Goal: Information Seeking & Learning: Learn about a topic

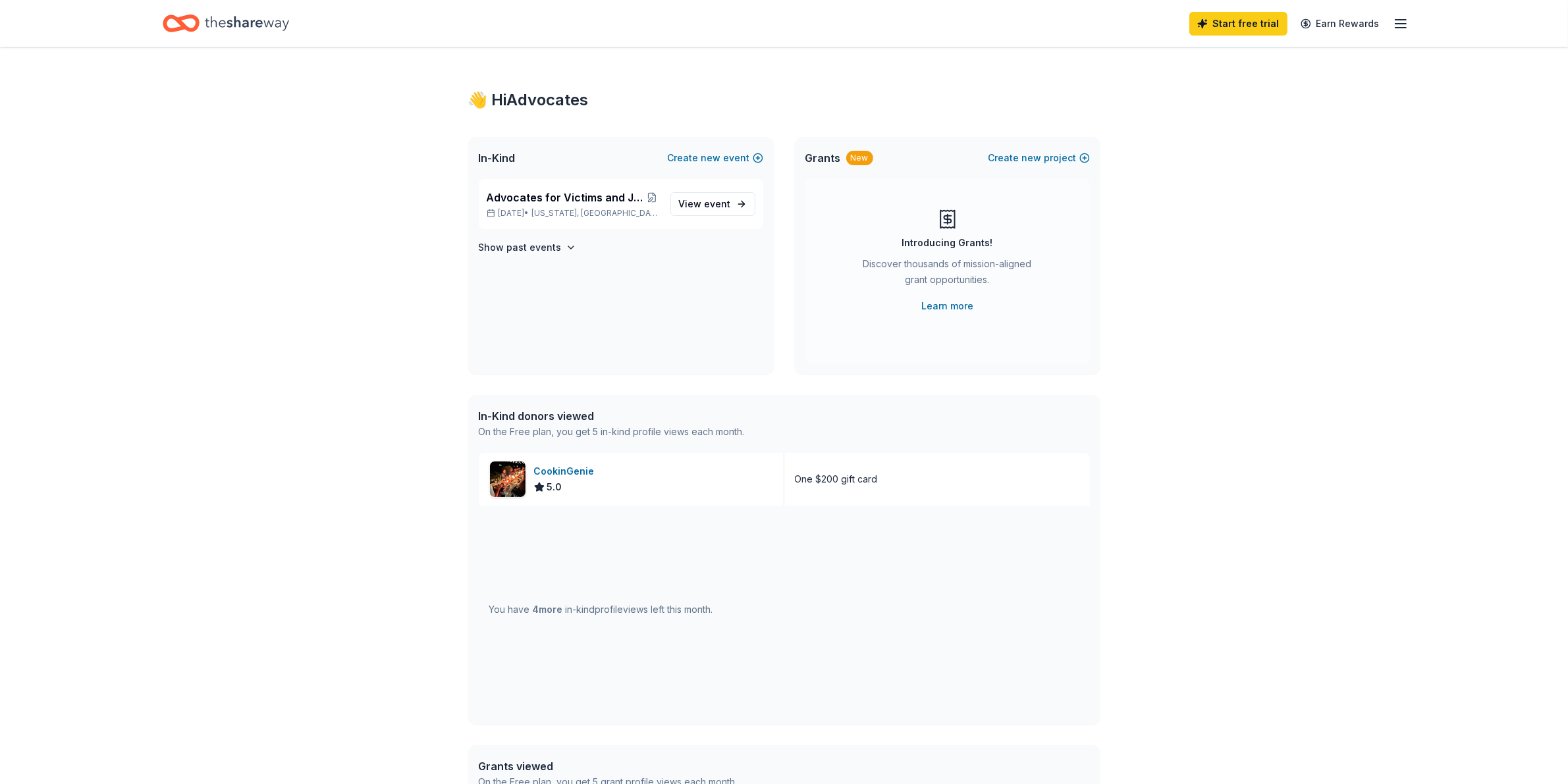
click at [236, 30] on icon "Home" at bounding box center [247, 23] width 84 height 27
click at [234, 25] on icon "Home" at bounding box center [247, 23] width 84 height 27
click at [372, 451] on div "👋 Hi Advocates In-Kind Create new event Advocates for Victims and Justice Inc. …" at bounding box center [784, 506] width 1568 height 919
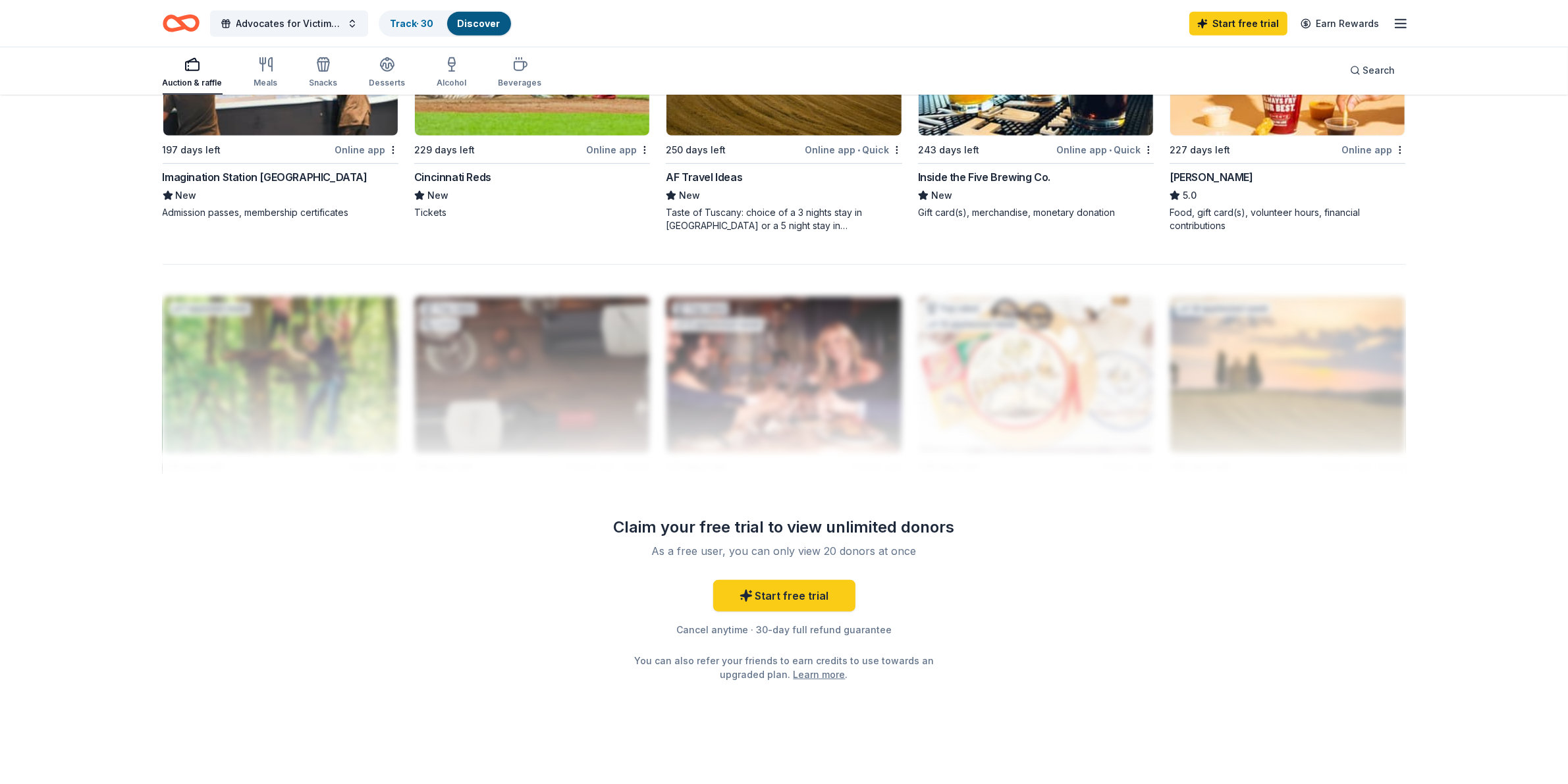
scroll to position [1116, 0]
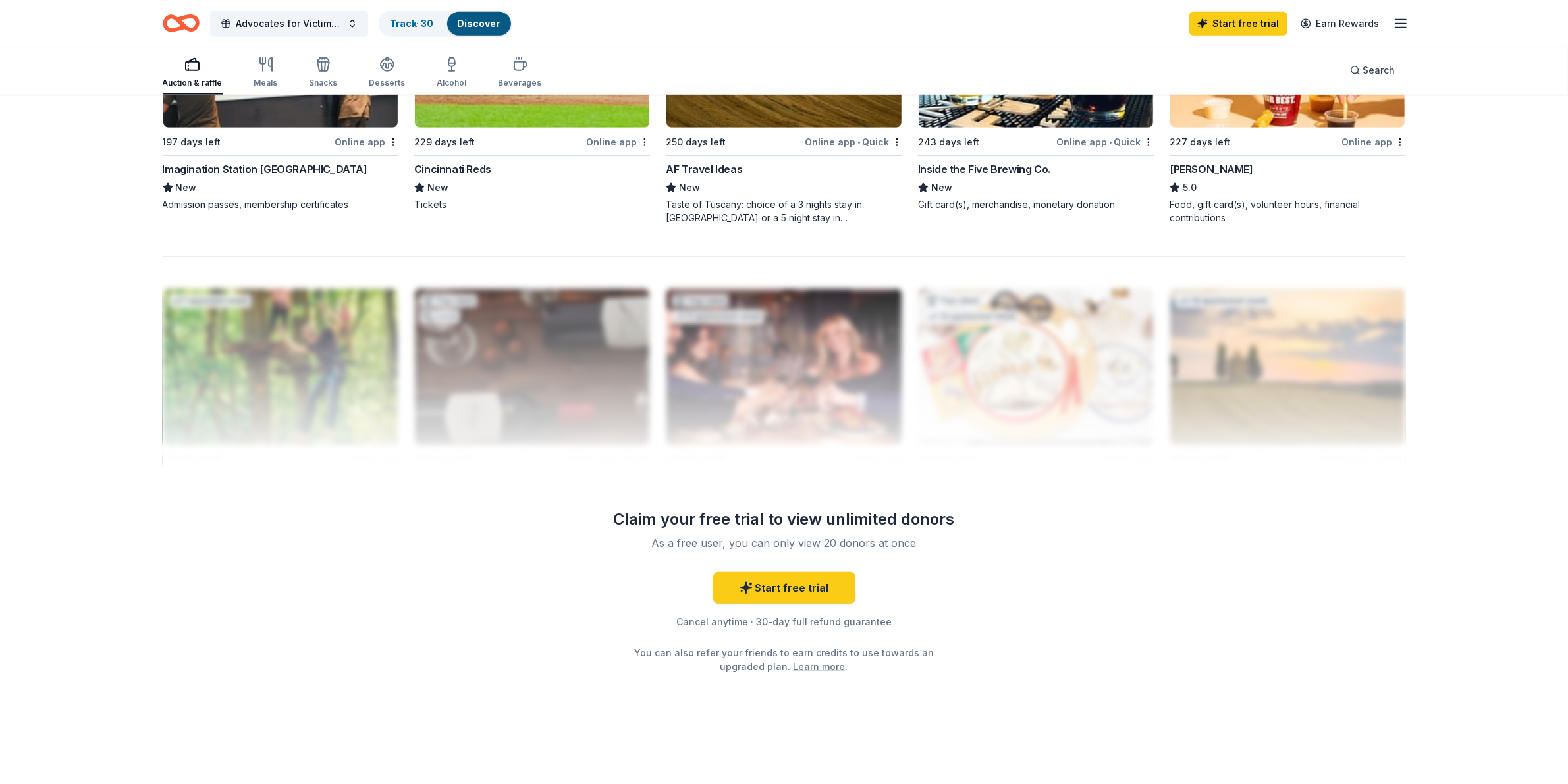
click at [1414, 30] on div "Advocates for Victims and Justice Inc. Golf Outing Track · 30 Discover Start fr…" at bounding box center [784, 23] width 1349 height 47
click at [1398, 21] on icon "button" at bounding box center [1401, 24] width 16 height 16
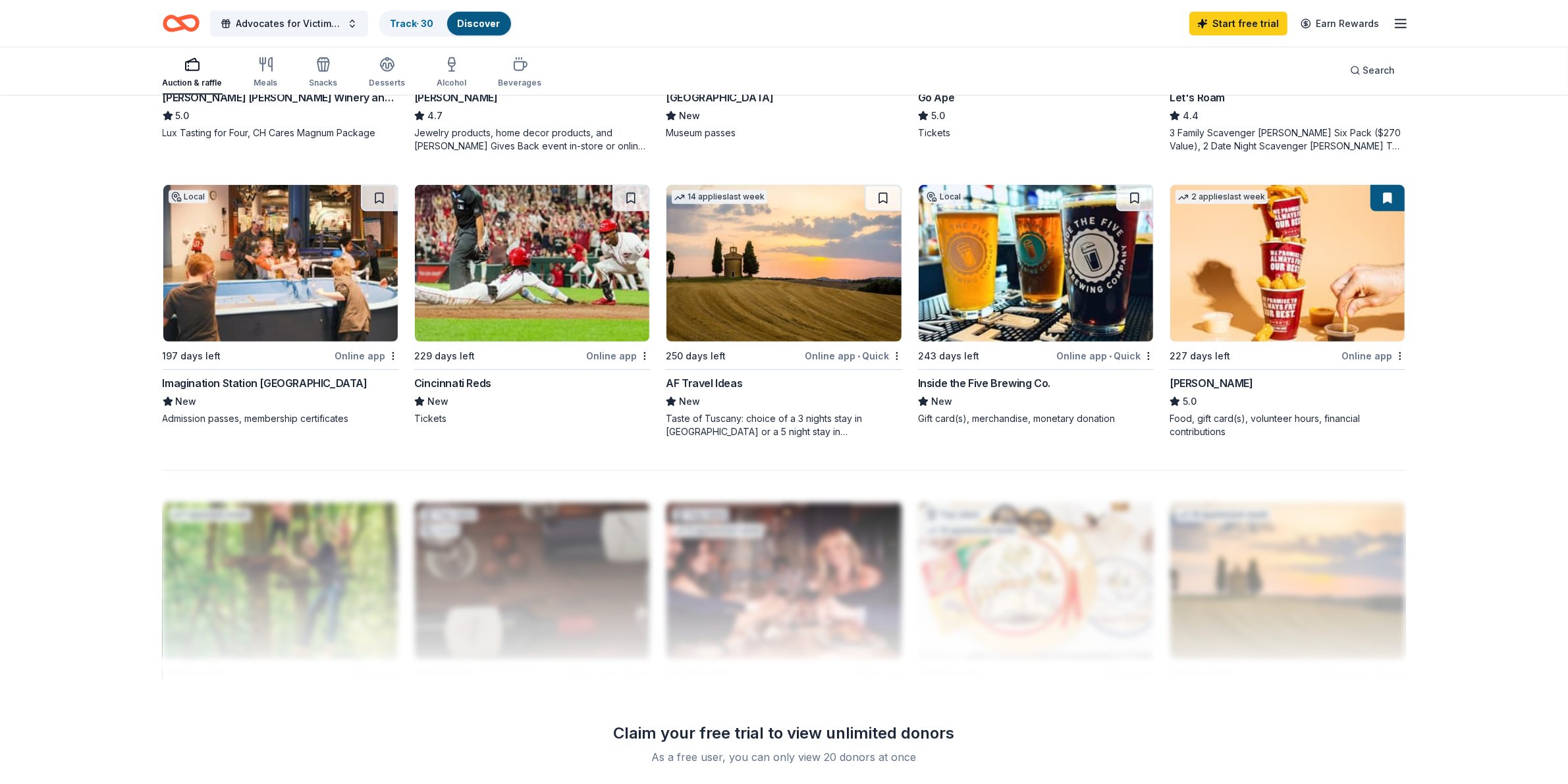
scroll to position [787, 0]
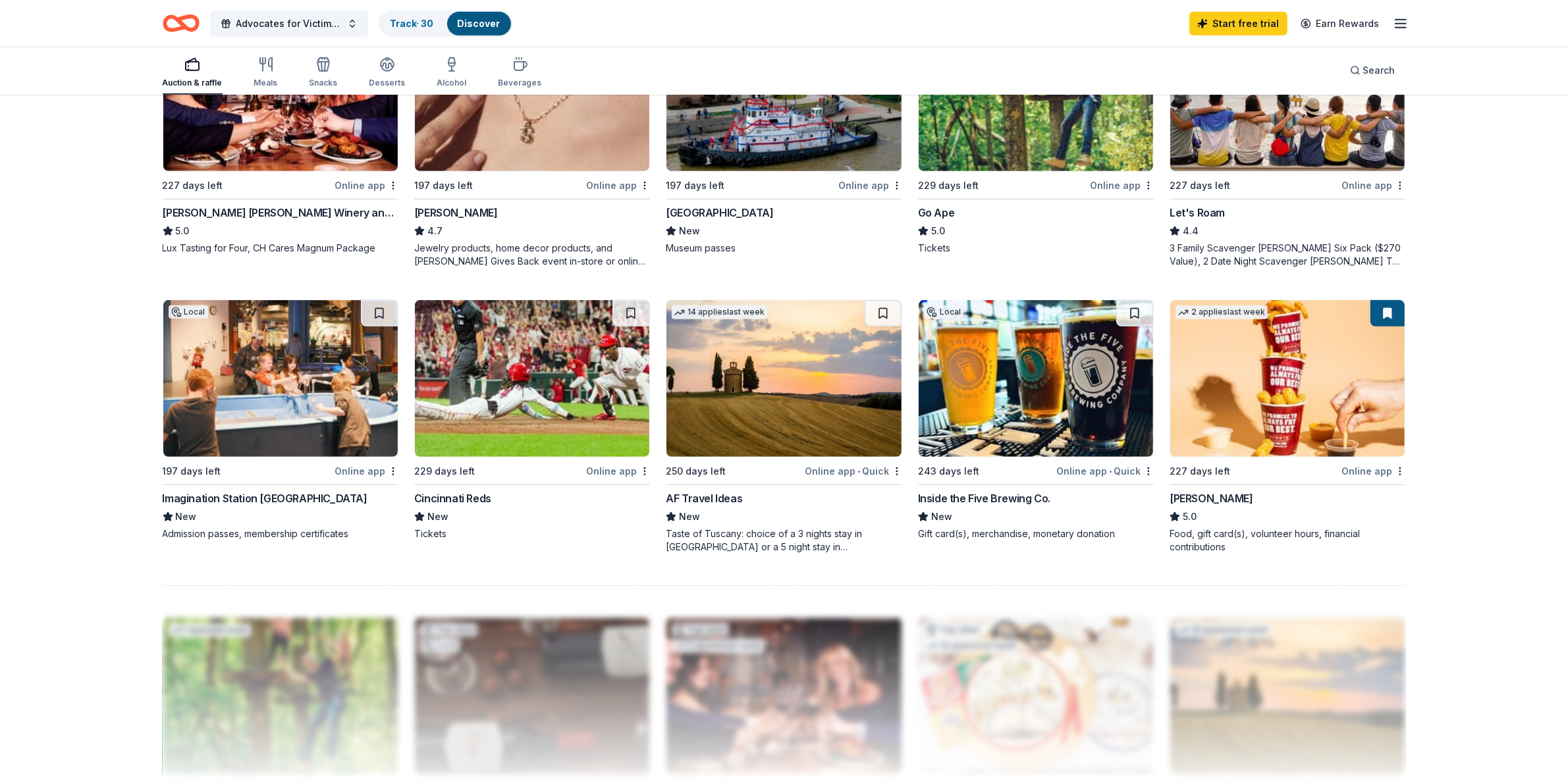
click at [1457, 577] on div "249 results in Oregon, OH Application deadlines 0 this month 1 in December 2 in…" at bounding box center [784, 212] width 1349 height 1804
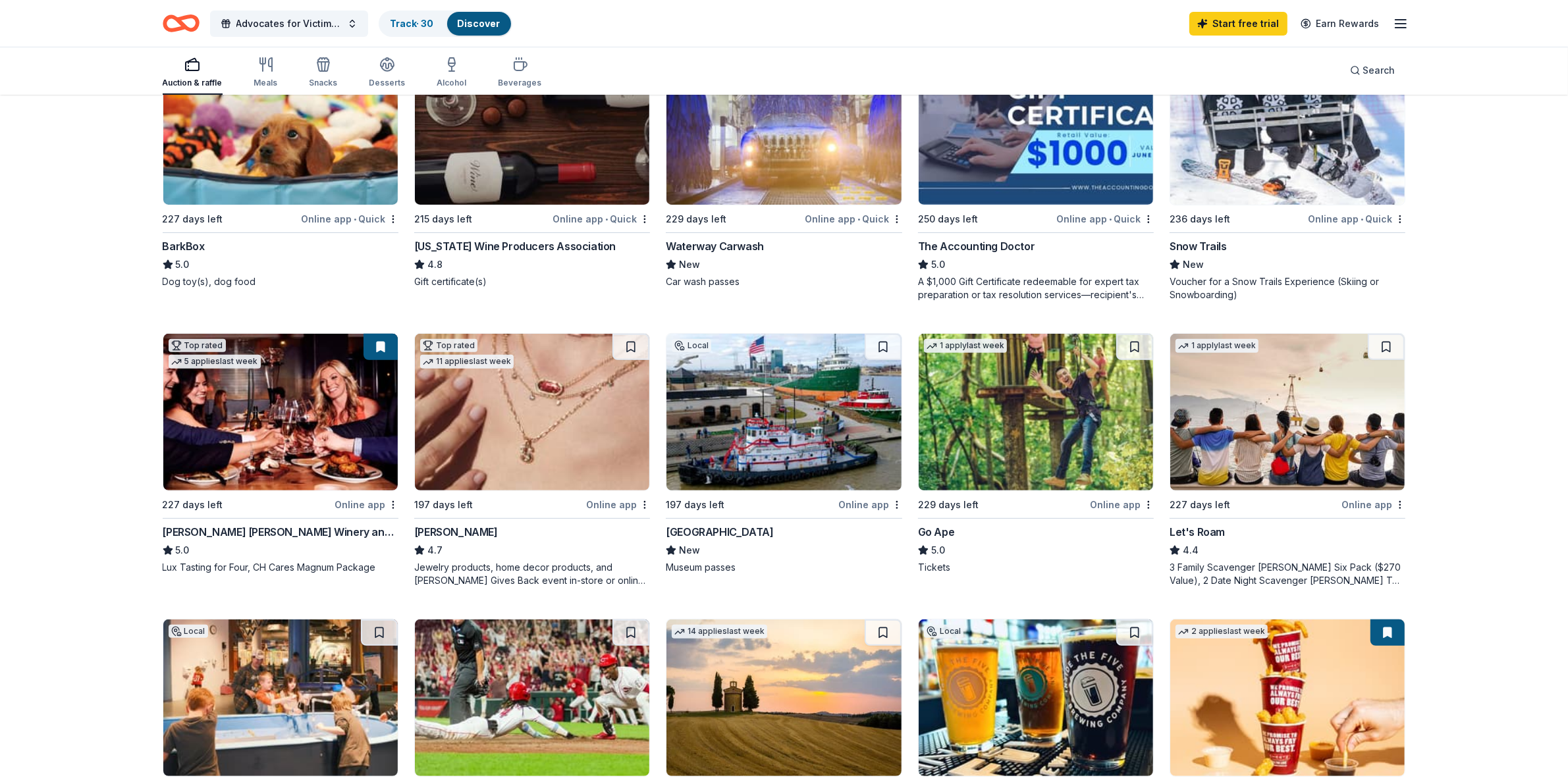
scroll to position [211, 0]
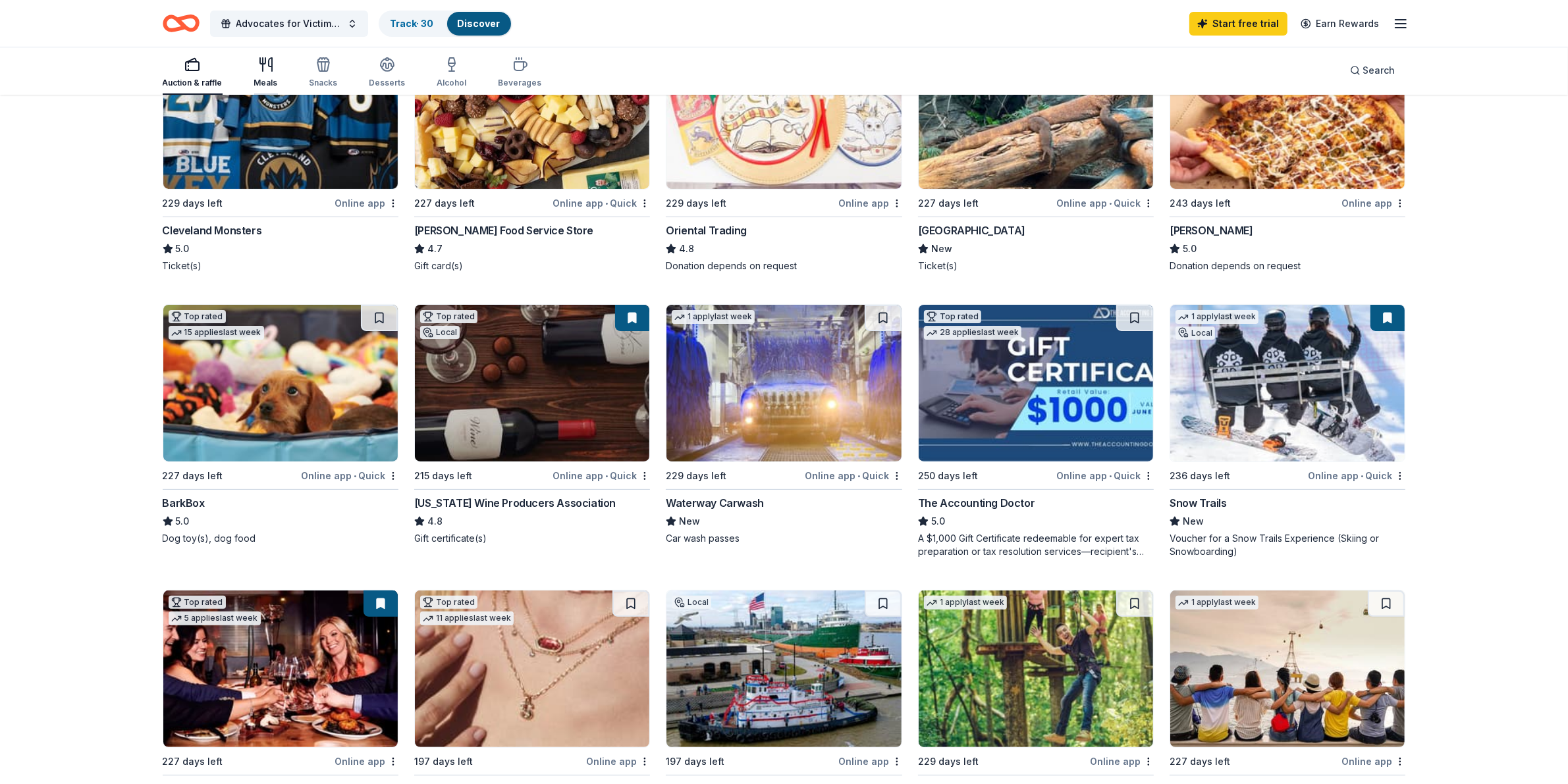
click at [263, 67] on icon "button" at bounding box center [263, 65] width 0 height 13
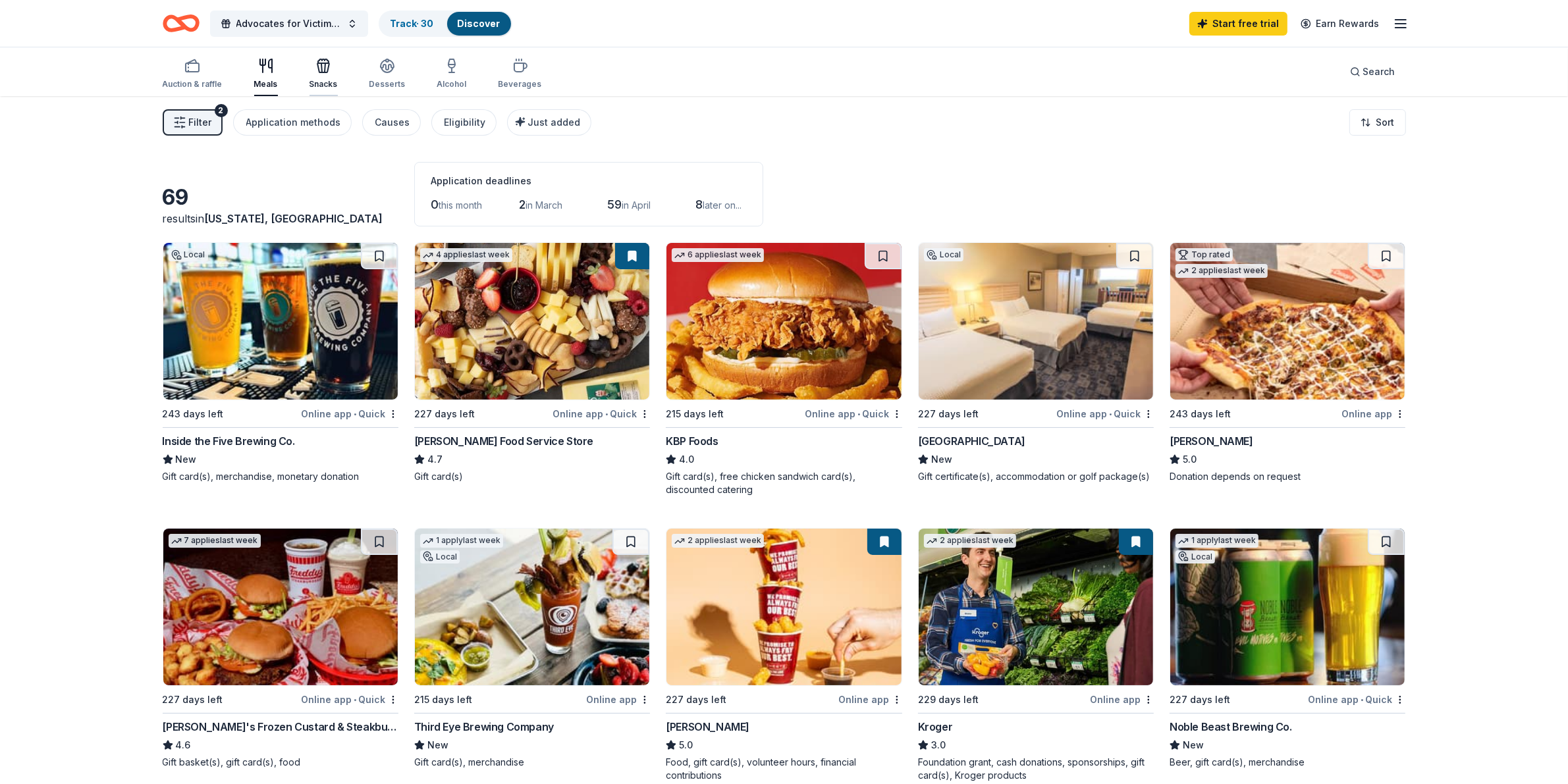
click at [318, 71] on icon "button" at bounding box center [324, 68] width 12 height 9
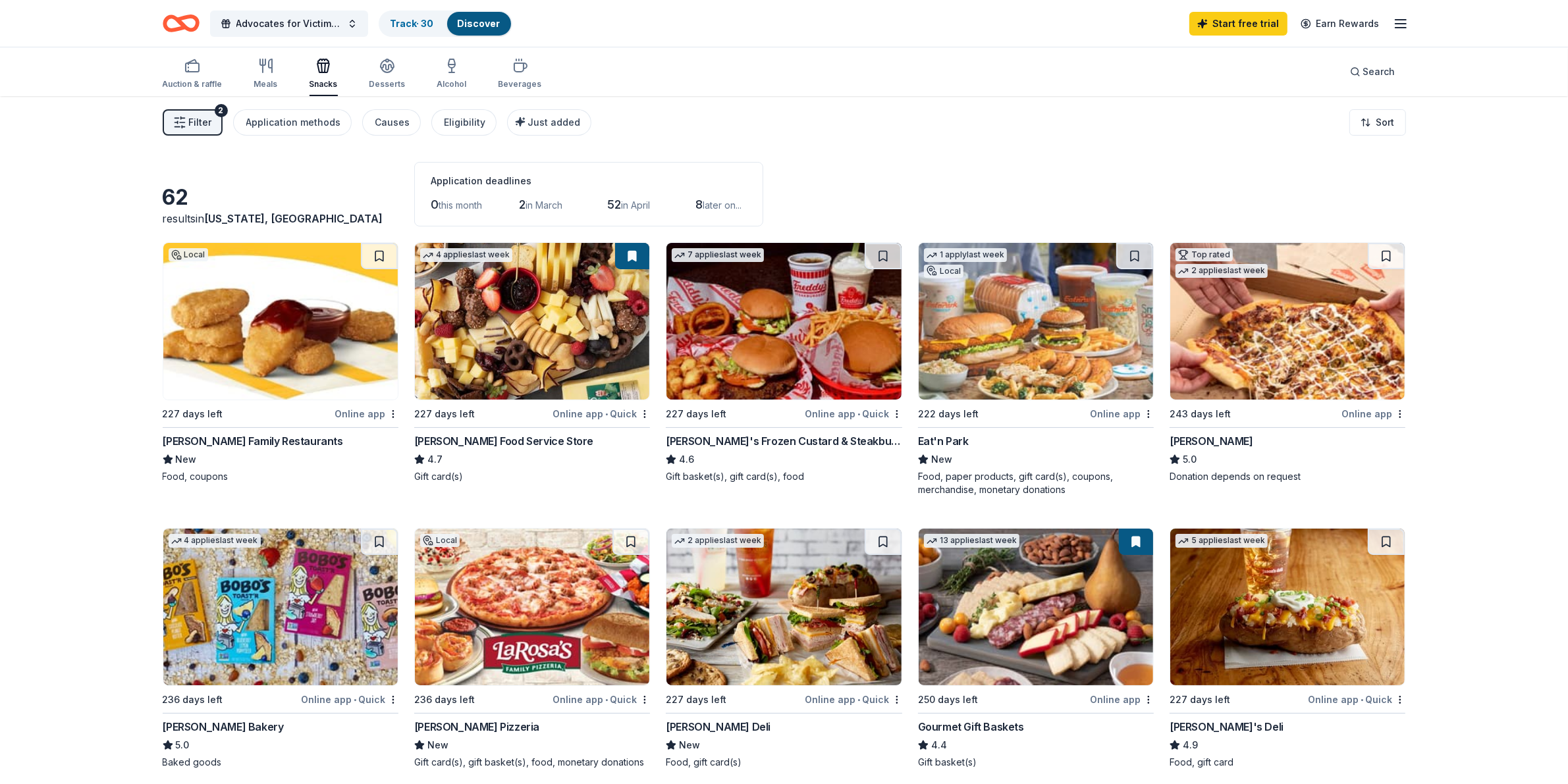
click at [407, 77] on div "Auction & raffle Meals Snacks Desserts Alcohol Beverages" at bounding box center [352, 74] width 379 height 43
click at [370, 71] on div "button" at bounding box center [388, 66] width 36 height 16
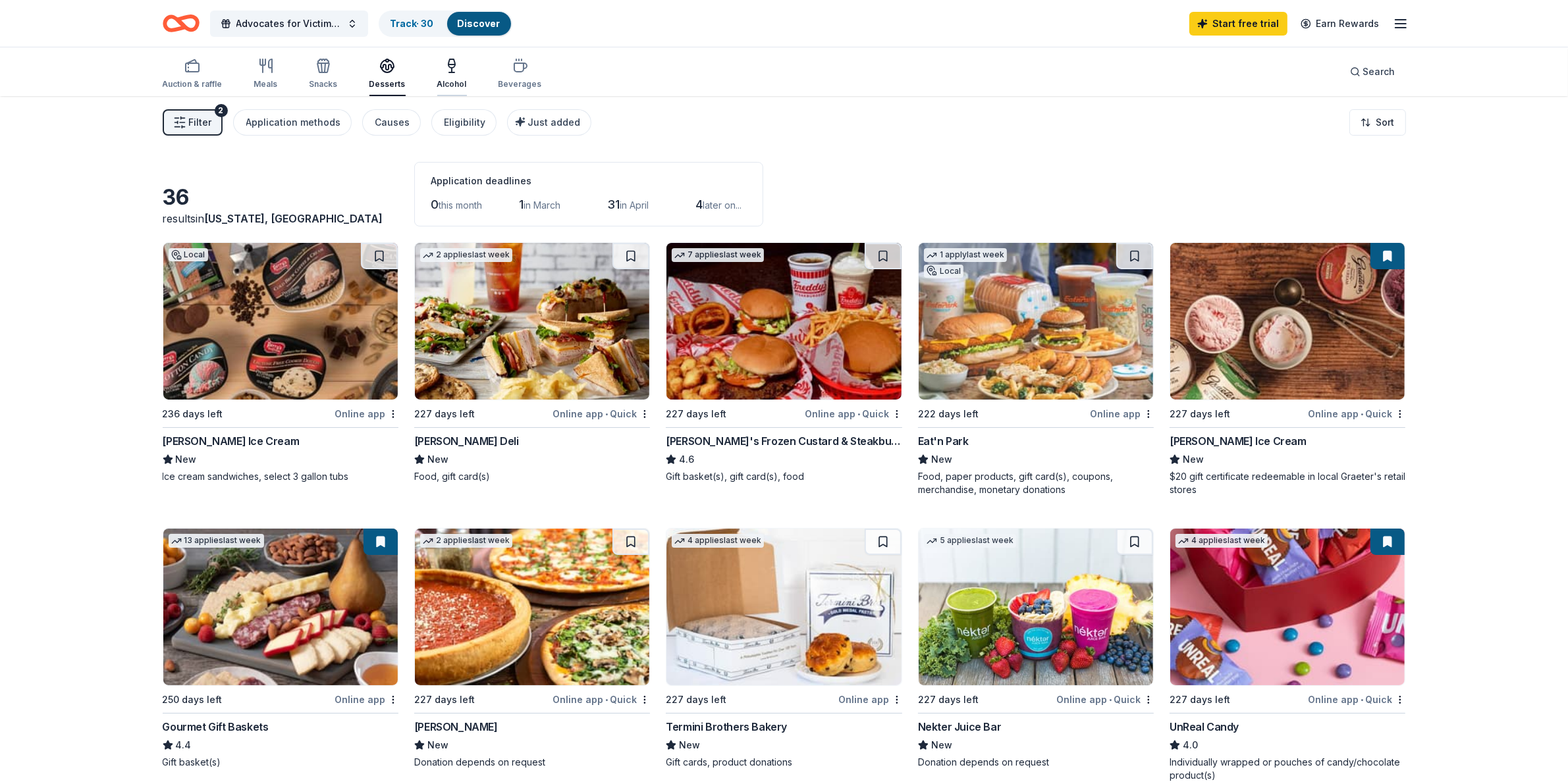
click at [441, 80] on div "Alcohol" at bounding box center [452, 84] width 29 height 11
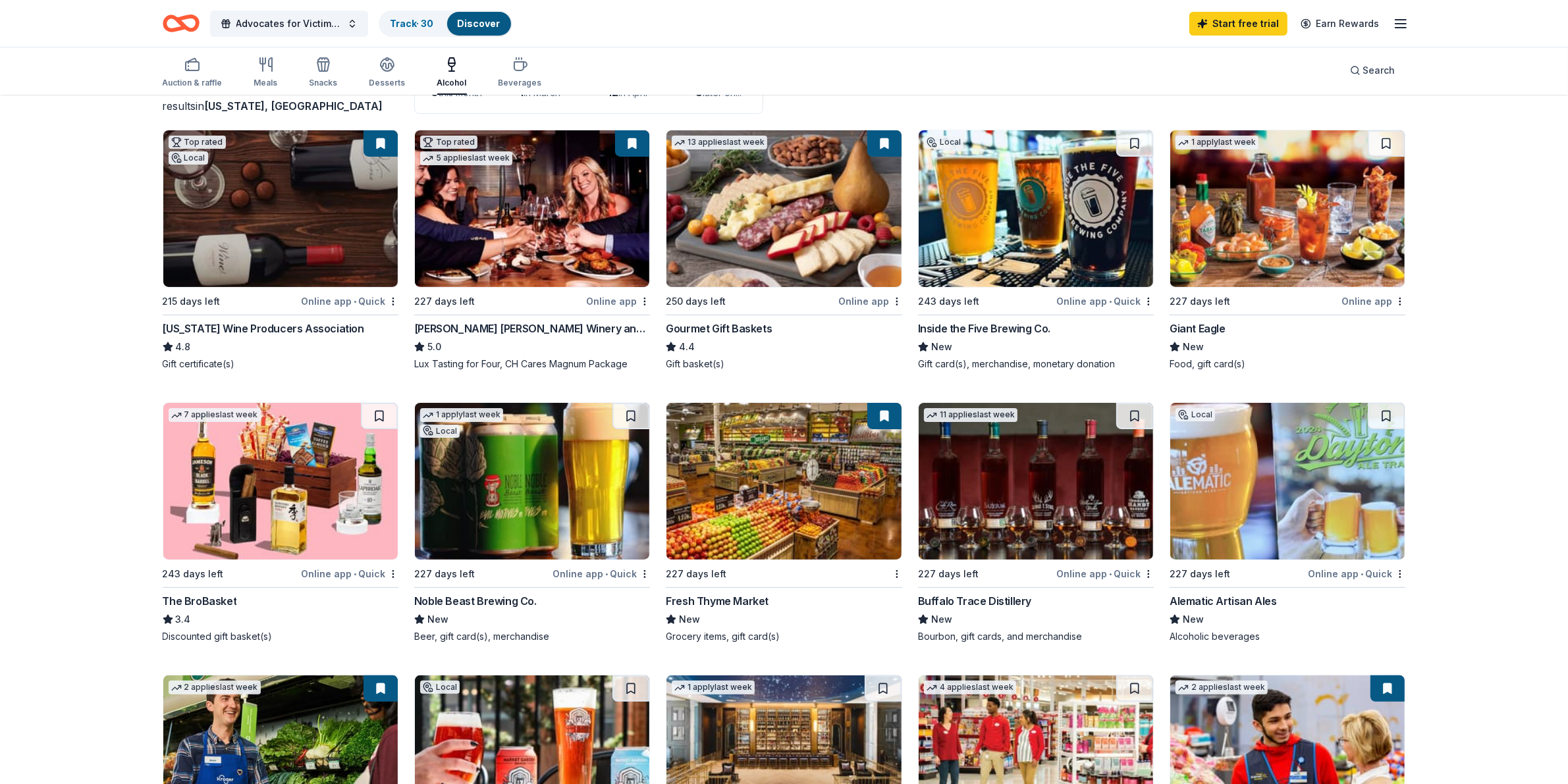
scroll to position [82, 0]
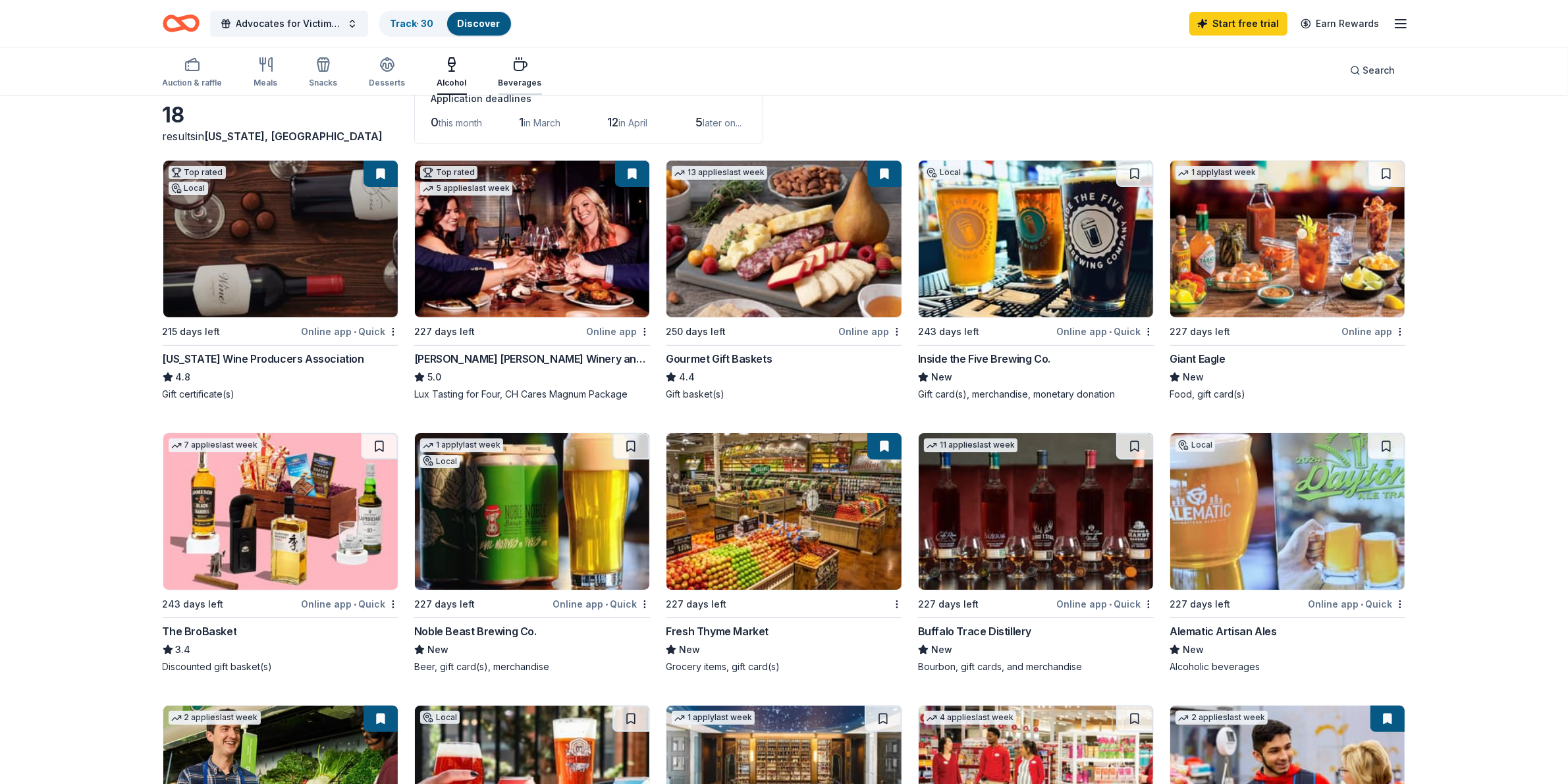
click at [521, 71] on icon "button" at bounding box center [521, 65] width 16 height 16
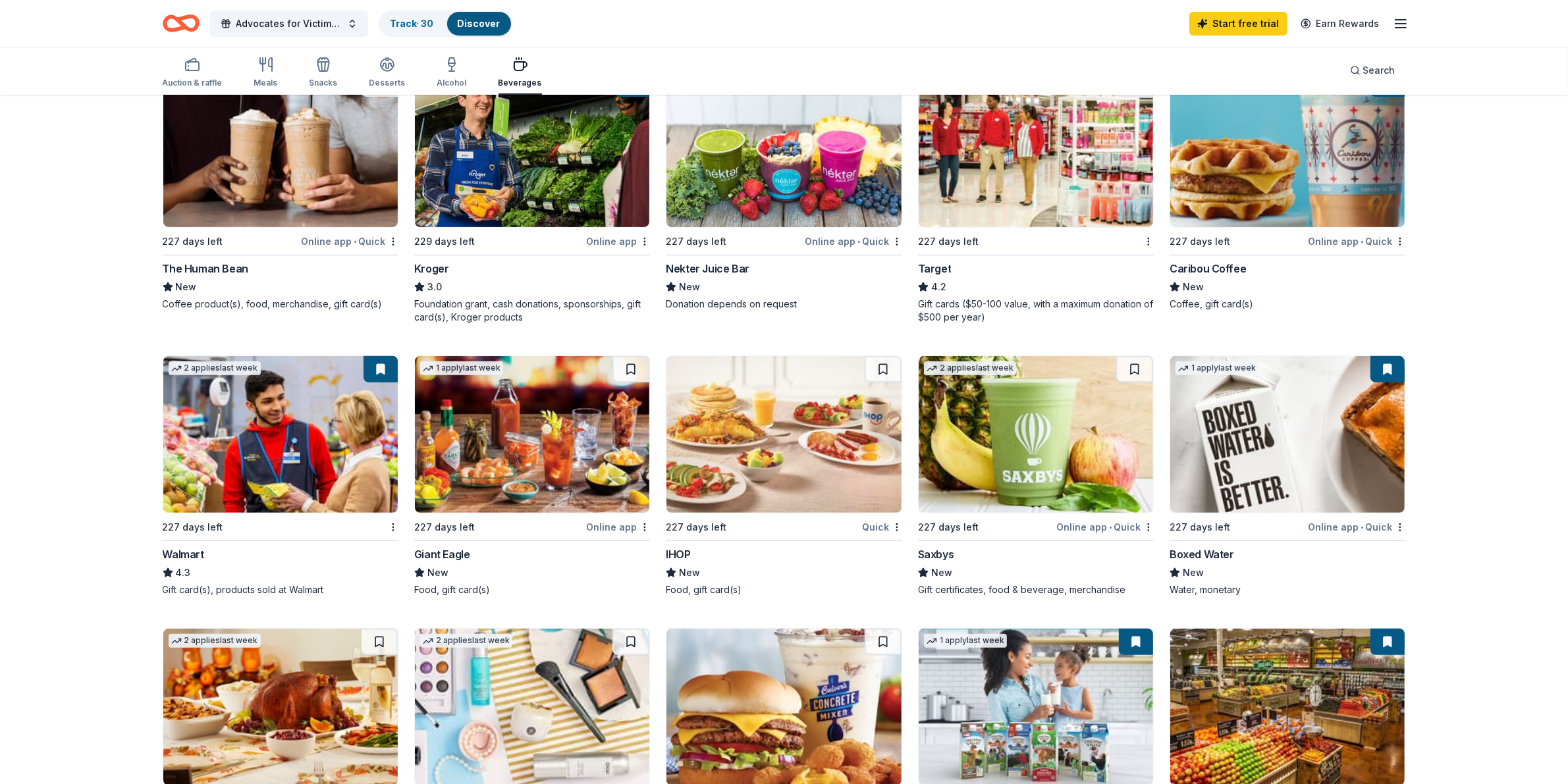
scroll to position [412, 0]
